Goal: Navigation & Orientation: Find specific page/section

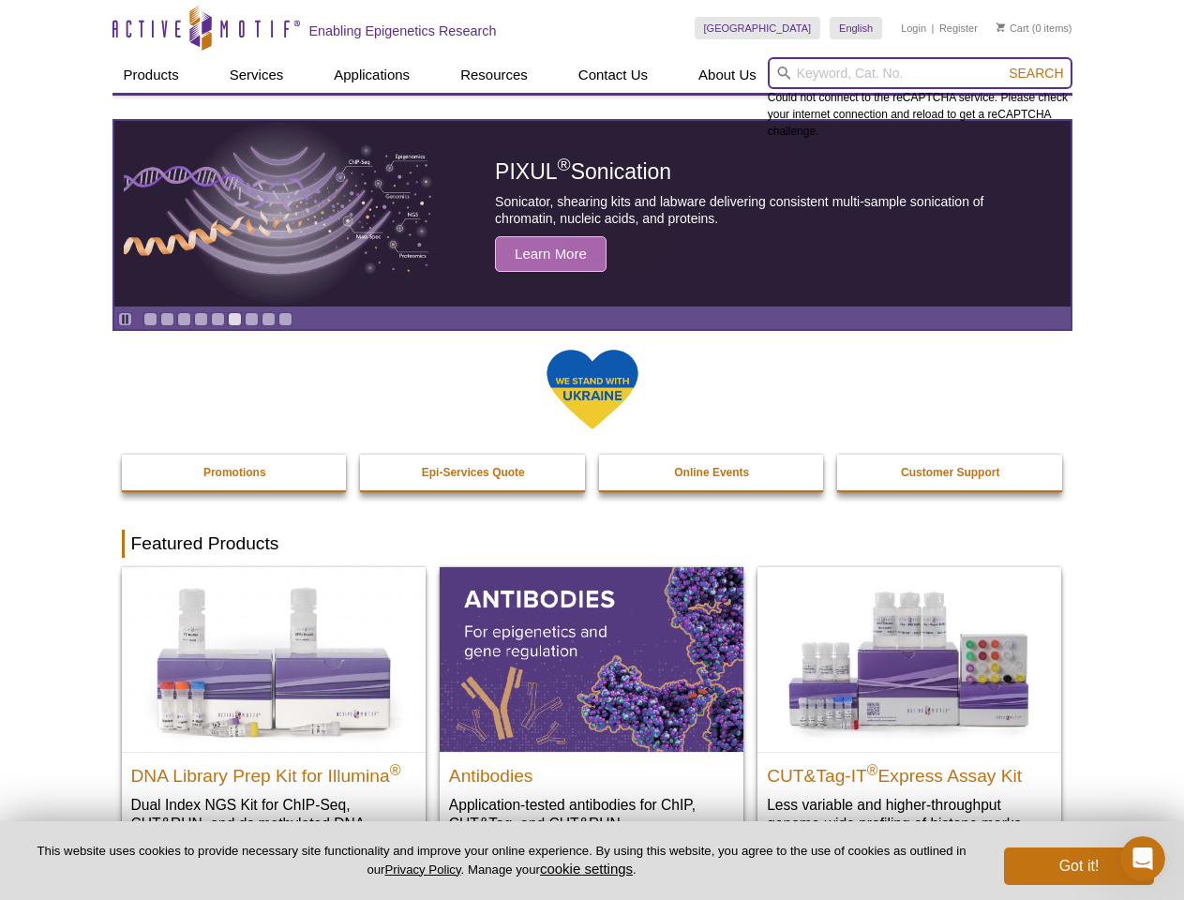
click at [920, 73] on input "search" at bounding box center [920, 73] width 305 height 32
click at [1036, 73] on span "Search" at bounding box center [1036, 73] width 54 height 15
click at [125, 319] on icon "Pause" at bounding box center [125, 319] width 12 height 12
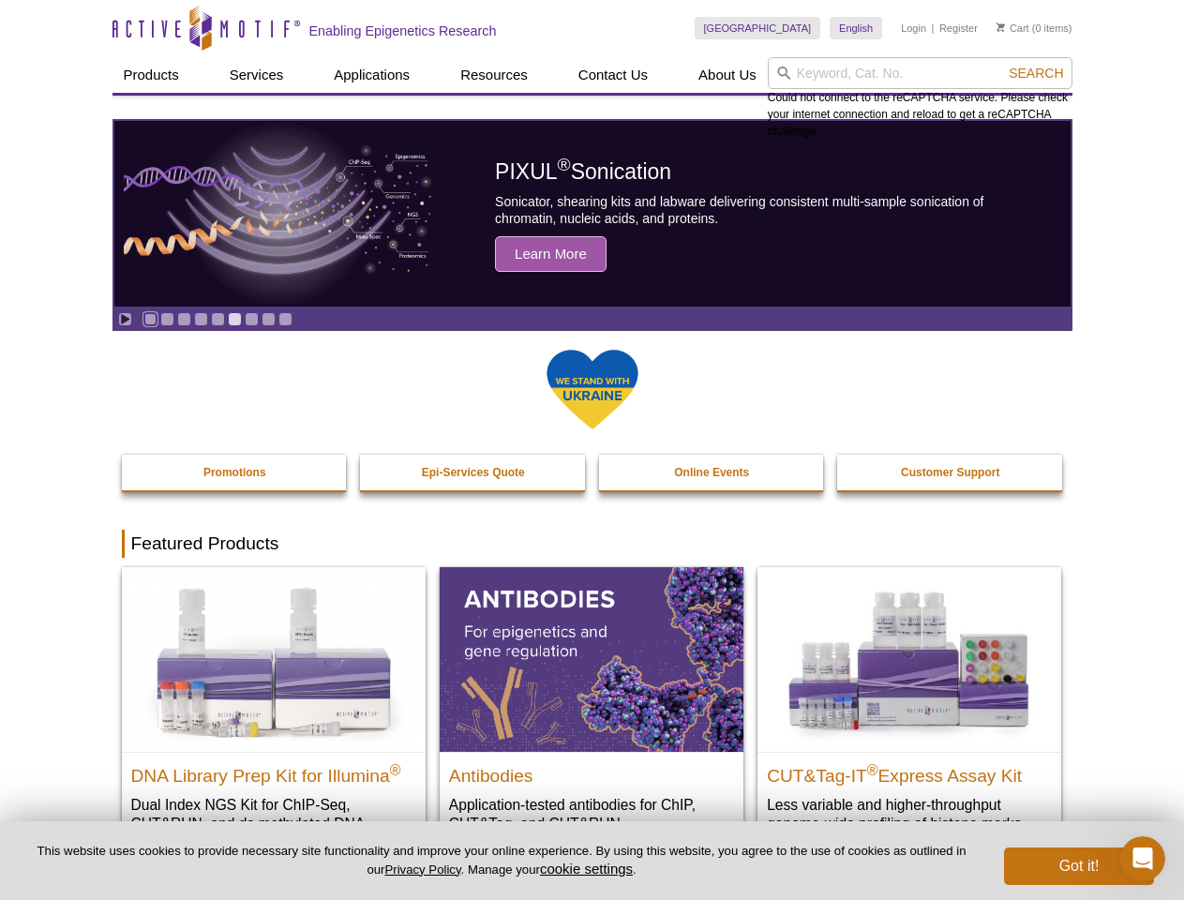
click at [150, 319] on link "Go to slide 1" at bounding box center [150, 319] width 14 height 14
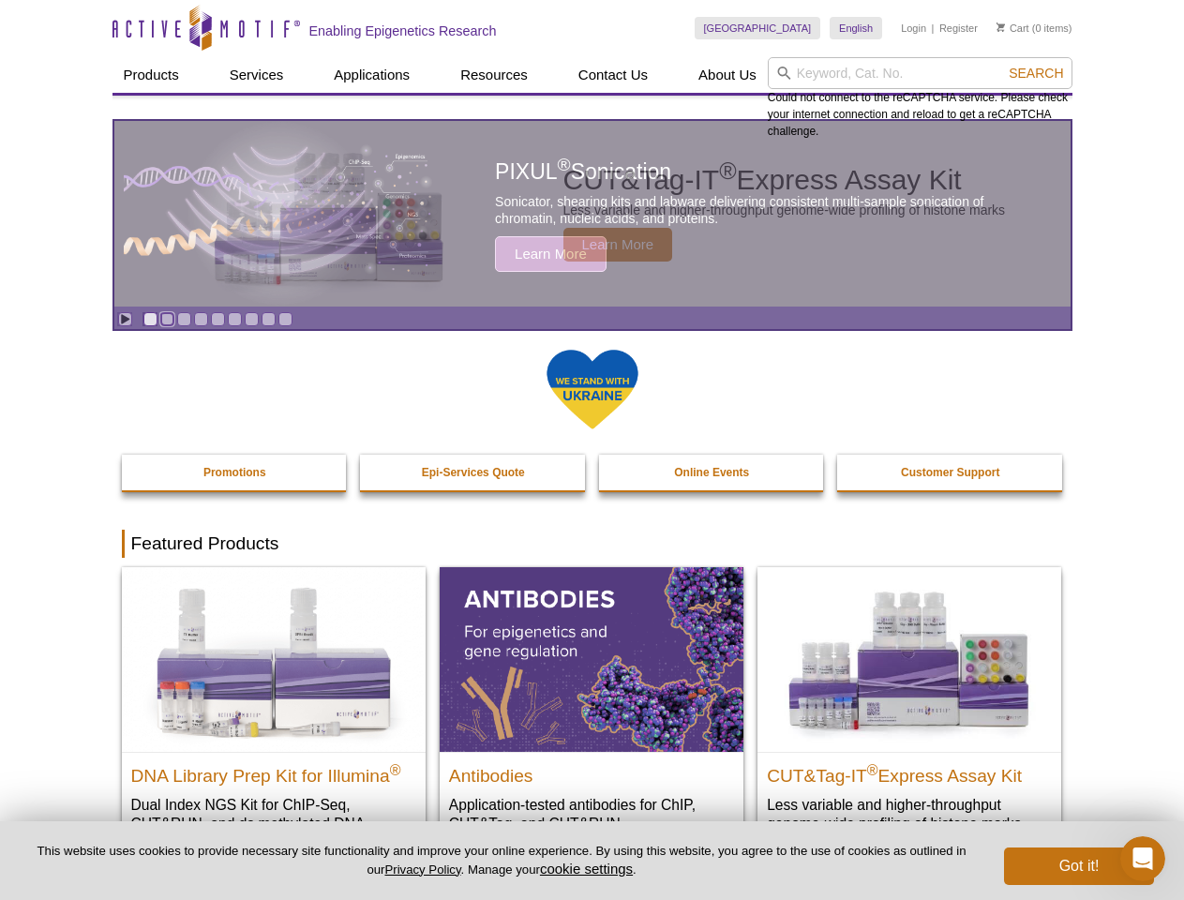
click at [167, 319] on link "Go to slide 2" at bounding box center [167, 319] width 14 height 14
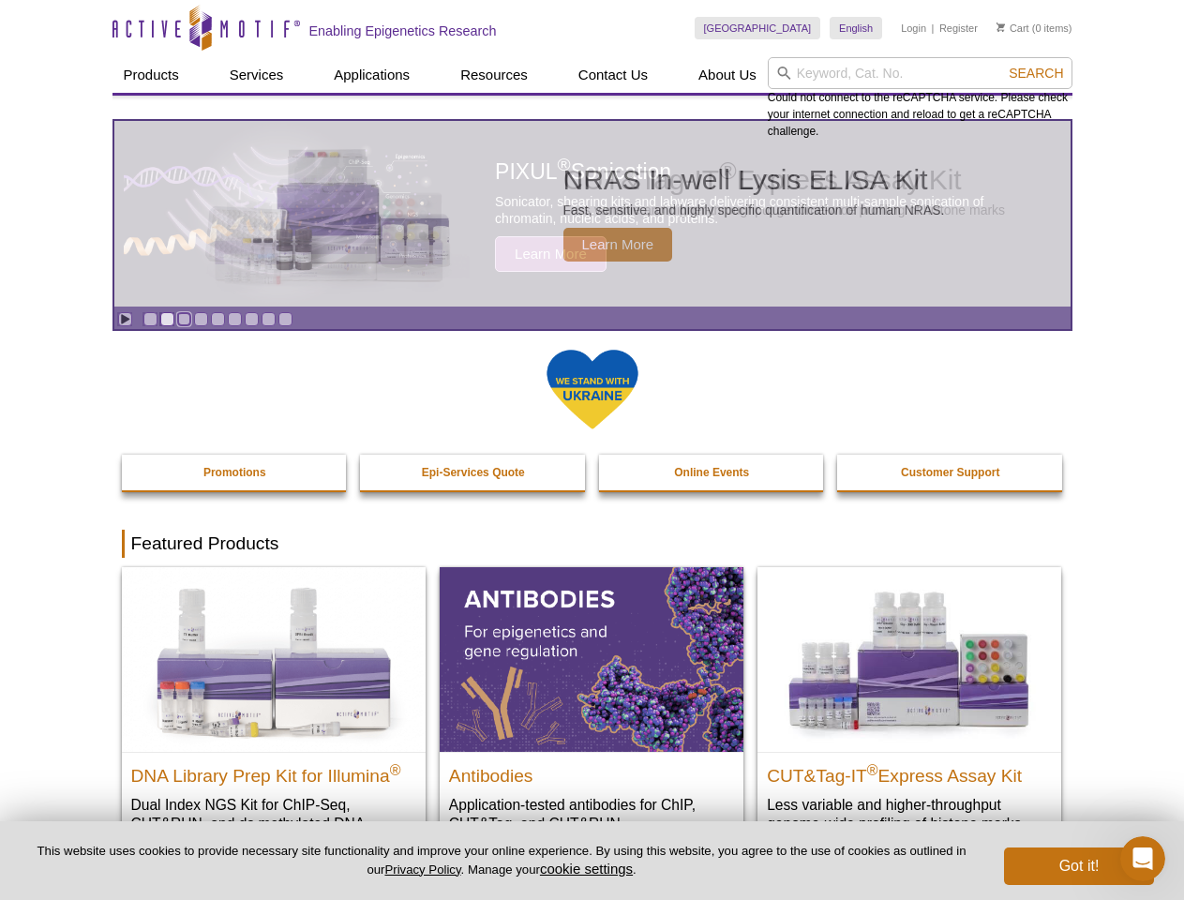
click at [184, 319] on link "Go to slide 3" at bounding box center [184, 319] width 14 height 14
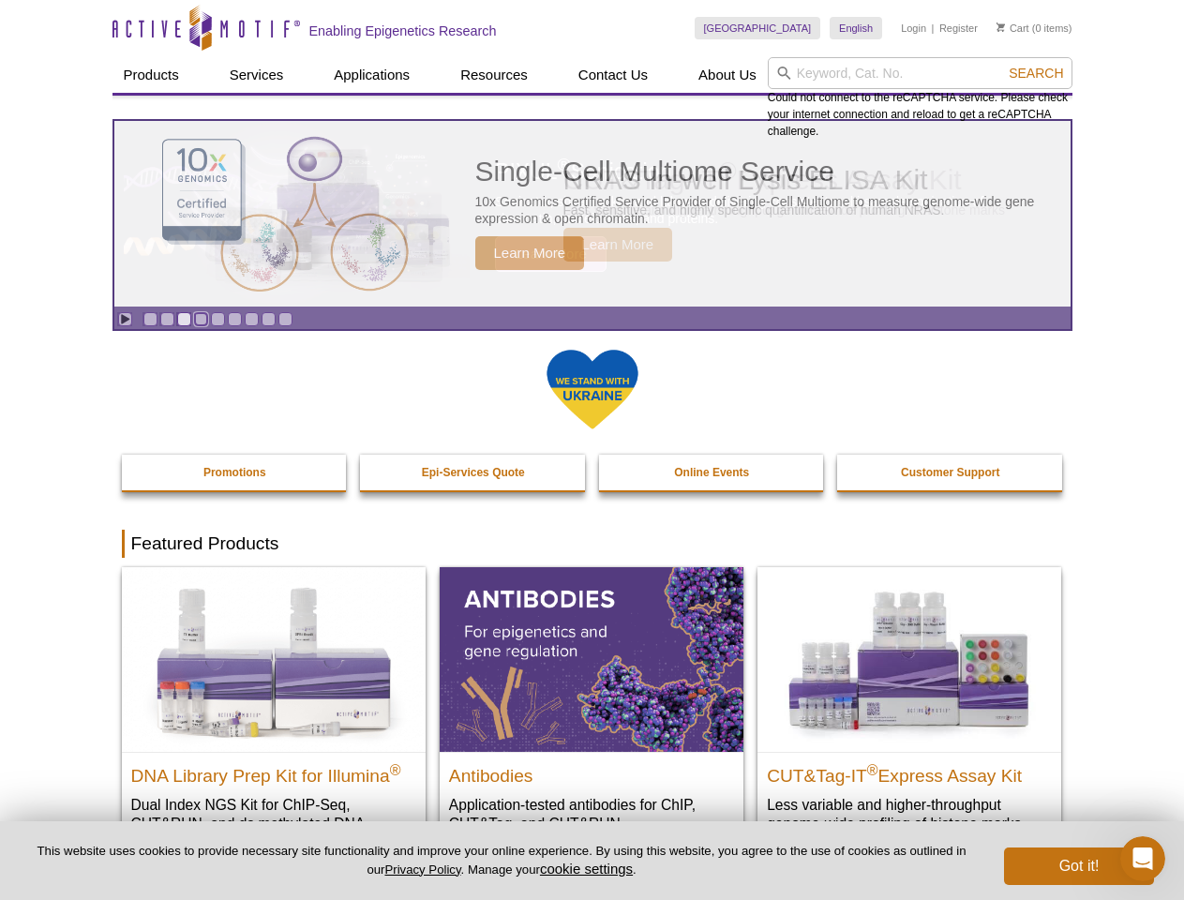
click at [201, 319] on link "Go to slide 4" at bounding box center [201, 319] width 14 height 14
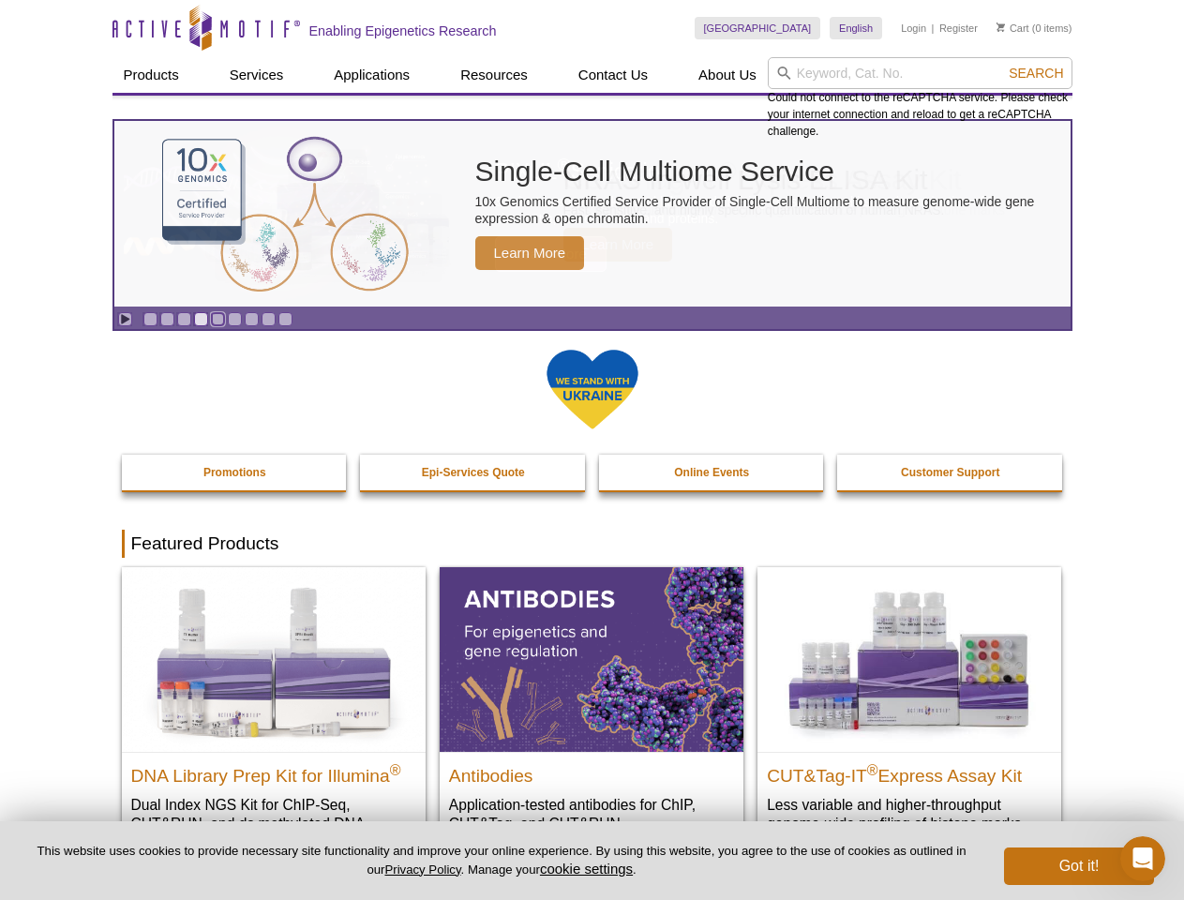
click at [218, 319] on link "Go to slide 5" at bounding box center [218, 319] width 14 height 14
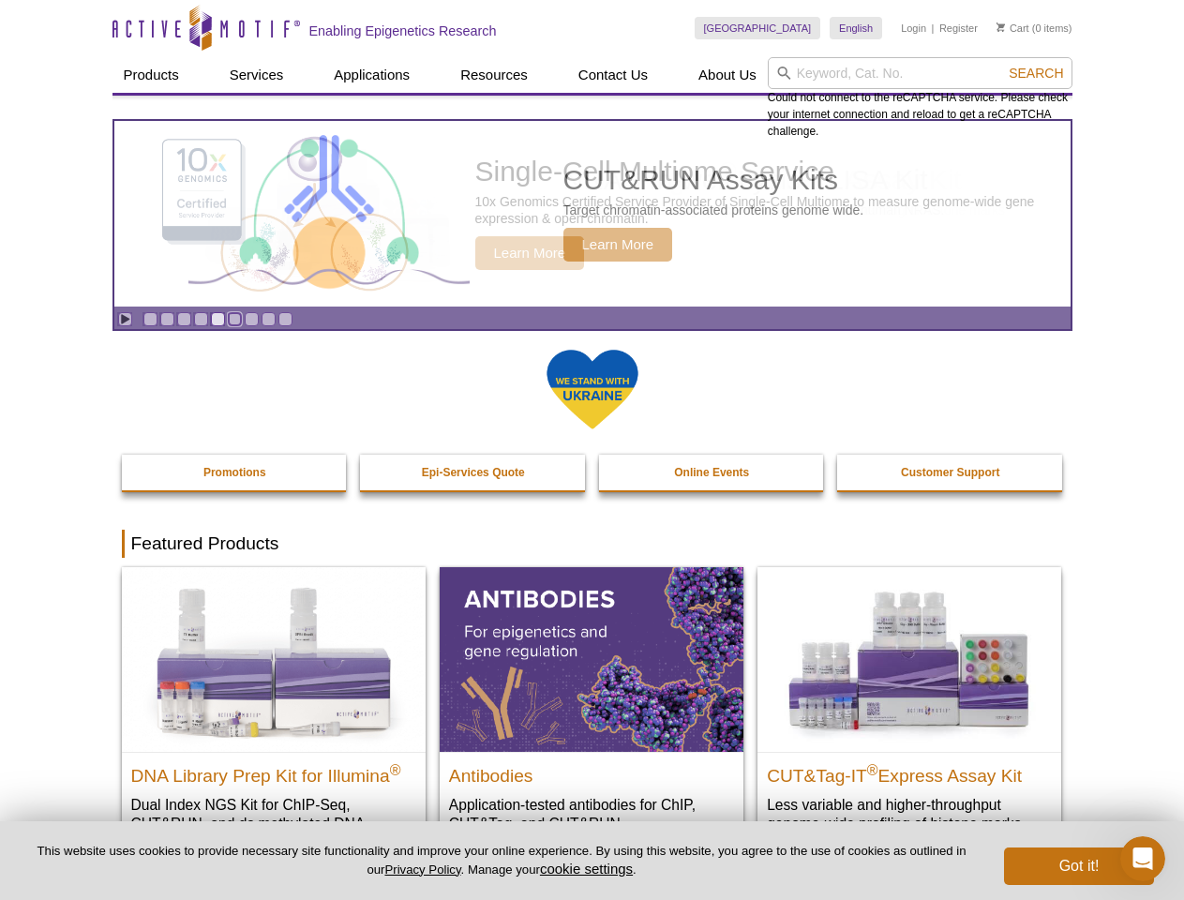
click at [234, 319] on link "Go to slide 6" at bounding box center [235, 319] width 14 height 14
